Goal: Navigation & Orientation: Find specific page/section

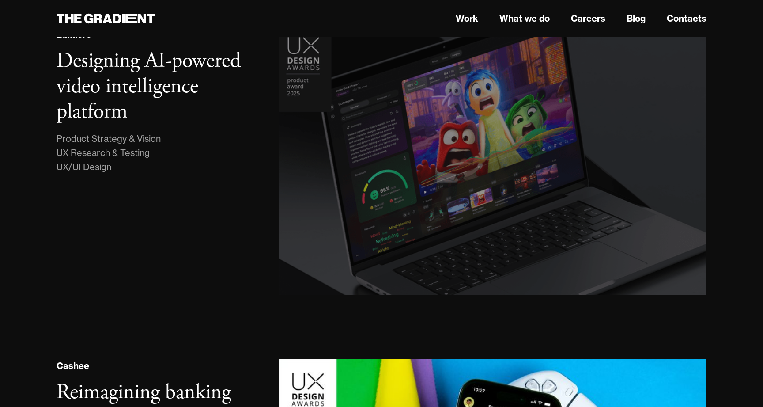
scroll to position [73, 0]
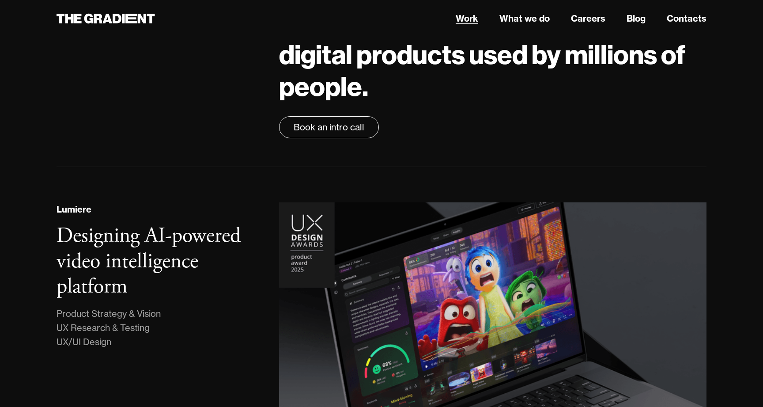
click at [464, 15] on link "Work" at bounding box center [467, 18] width 23 height 13
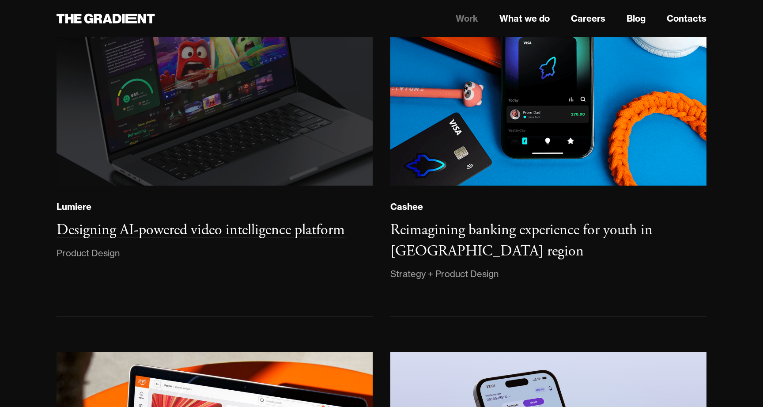
scroll to position [222, 0]
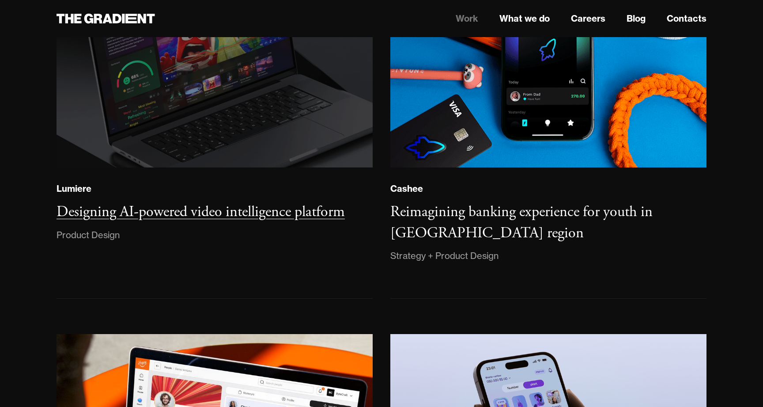
click at [273, 147] on img at bounding box center [214, 46] width 322 height 247
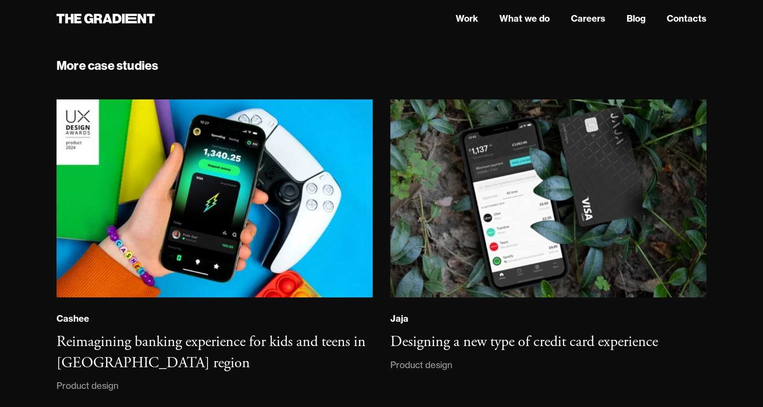
scroll to position [6272, 0]
